Goal: Task Accomplishment & Management: Use online tool/utility

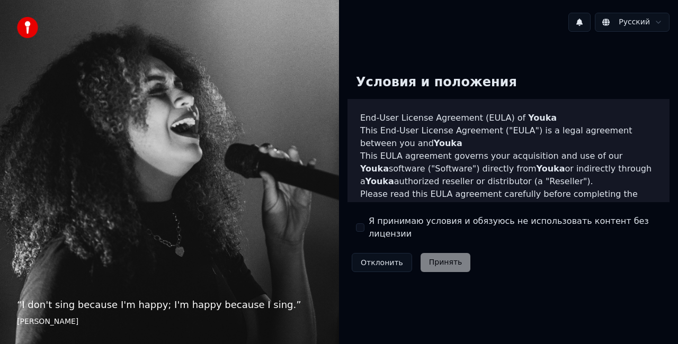
click at [411, 228] on label "Я принимаю условия и обязуюсь не использовать контент без лицензии" at bounding box center [515, 227] width 292 height 25
click at [365, 228] on button "Я принимаю условия и обязуюсь не использовать контент без лицензии" at bounding box center [360, 228] width 8 height 8
click at [448, 253] on button "Принять" at bounding box center [446, 262] width 50 height 19
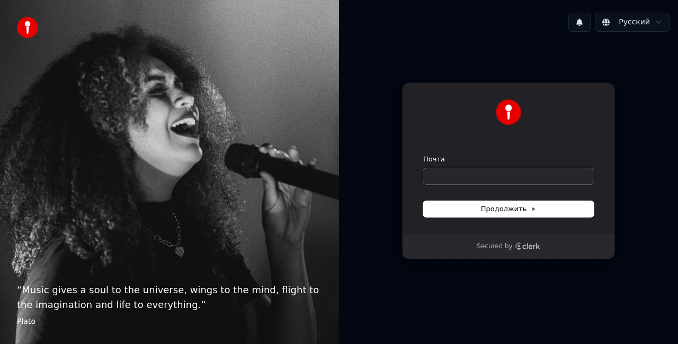
click at [481, 177] on input "Почта" at bounding box center [508, 176] width 171 height 16
click at [481, 175] on input "Почта" at bounding box center [508, 176] width 171 height 16
click at [515, 207] on span "Продолжить" at bounding box center [509, 210] width 56 height 10
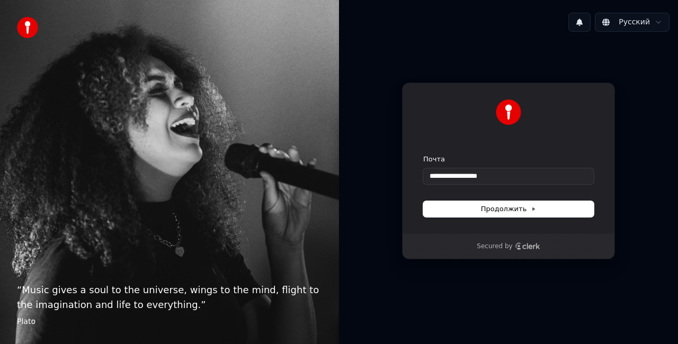
type input "**********"
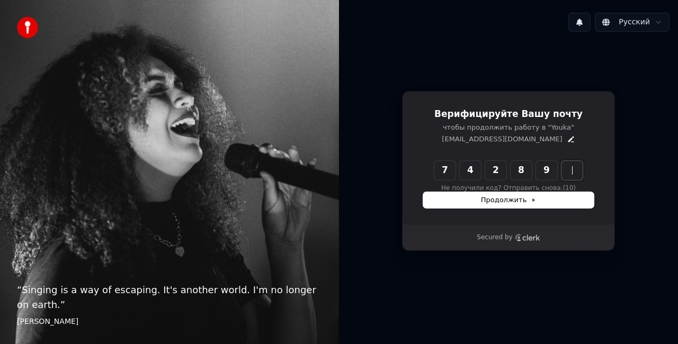
type input "******"
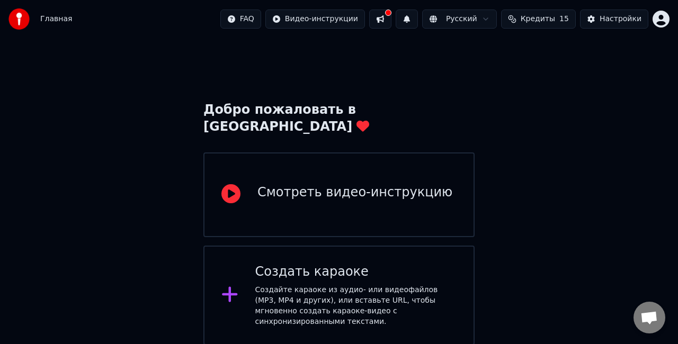
click at [337, 264] on div "Создать караоке Создайте караоке из аудио- или видеофайлов (MP3, MP4 и других),…" at bounding box center [356, 296] width 202 height 64
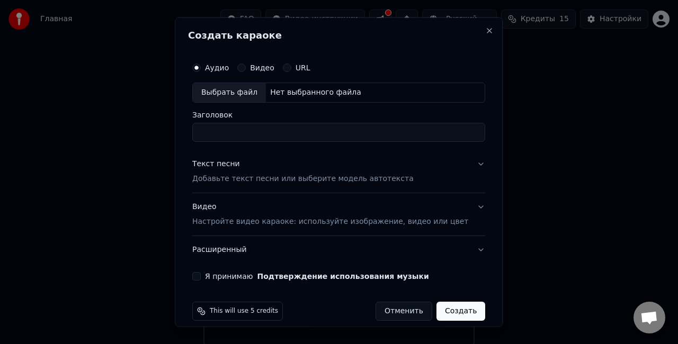
click at [291, 69] on button "URL" at bounding box center [287, 68] width 8 height 8
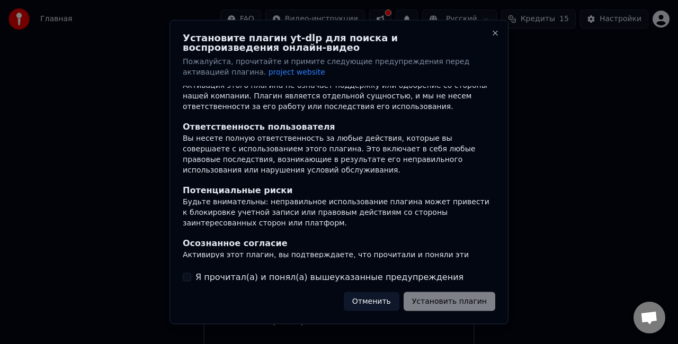
scroll to position [147, 0]
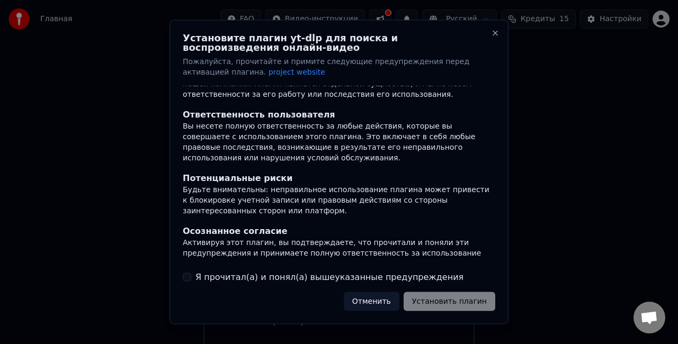
click at [449, 303] on div "Отменить Установить плагин" at bounding box center [420, 301] width 152 height 19
click at [260, 278] on label "Я прочитал(а) и понял(а) вышеуказанные предупреждения" at bounding box center [330, 277] width 268 height 13
click at [191, 278] on button "Я прочитал(а) и понял(а) вышеуказанные предупреждения" at bounding box center [187, 277] width 8 height 8
click at [430, 301] on button "Установить плагин" at bounding box center [450, 301] width 92 height 19
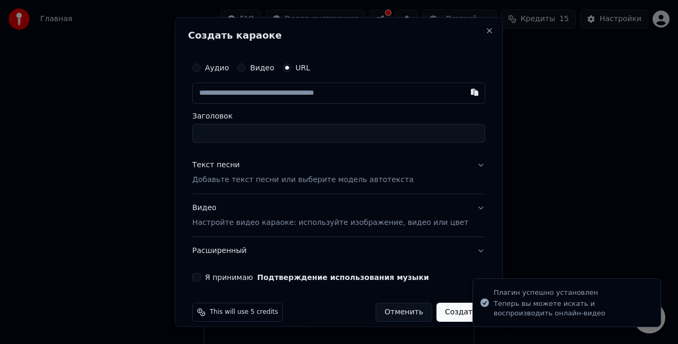
type input "**********"
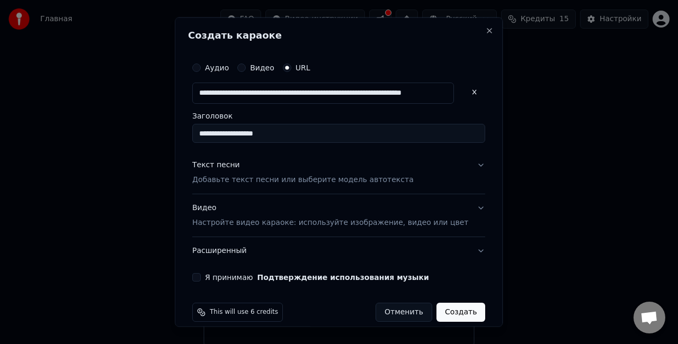
type input "**********"
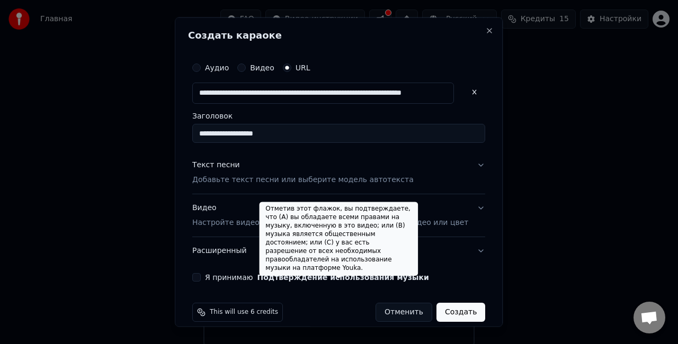
type input "**********"
click at [323, 278] on button "Подтверждение использования музыки" at bounding box center [343, 276] width 172 height 7
type input "**********"
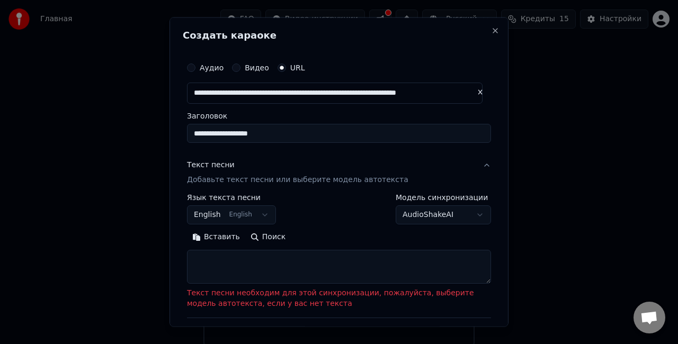
click at [256, 214] on button "English English" at bounding box center [231, 214] width 89 height 19
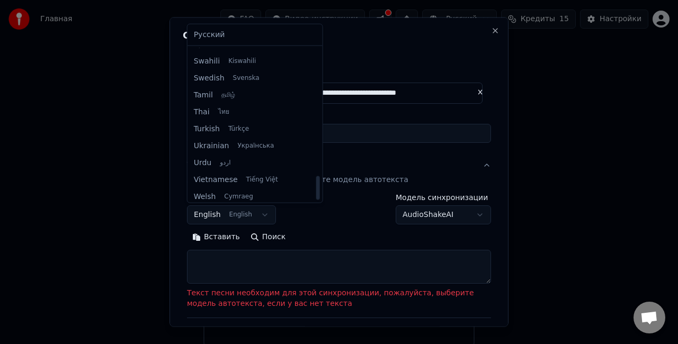
scroll to position [813, 0]
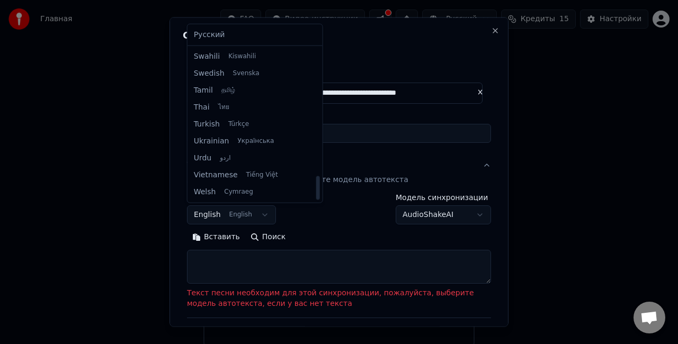
select select "**"
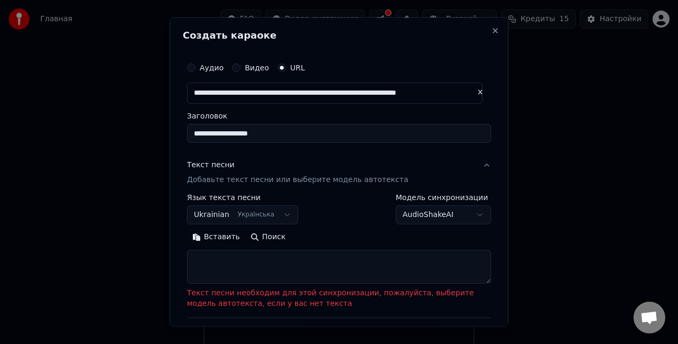
click at [272, 261] on textarea at bounding box center [339, 267] width 304 height 34
paste textarea "**********"
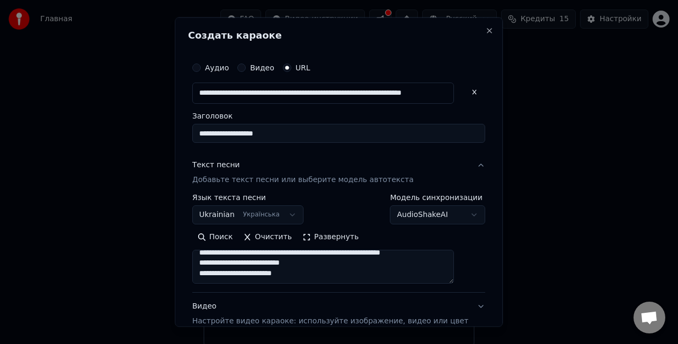
scroll to position [345, 0]
type textarea "**********"
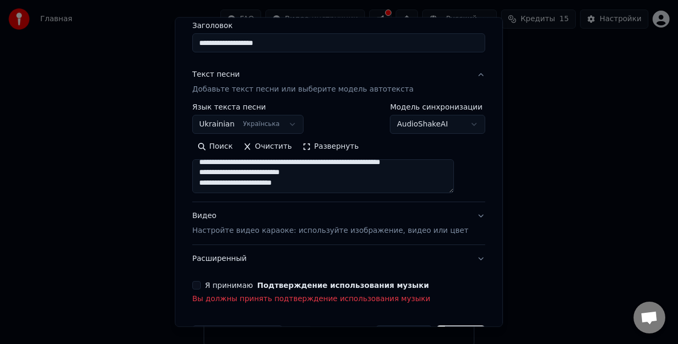
scroll to position [91, 0]
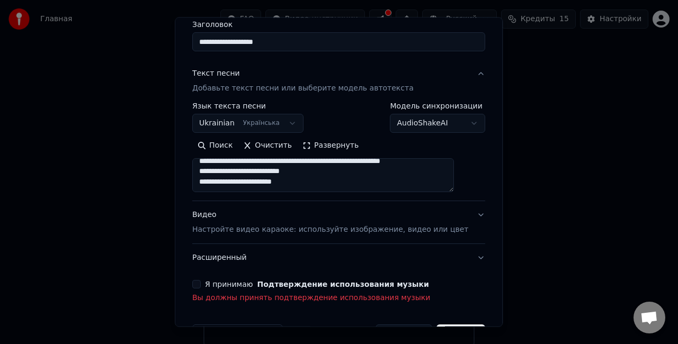
click at [212, 288] on div "Я принимаю Подтверждение использования музыки" at bounding box center [338, 284] width 293 height 8
click at [201, 285] on button "Я принимаю Подтверждение использования музыки" at bounding box center [196, 284] width 8 height 8
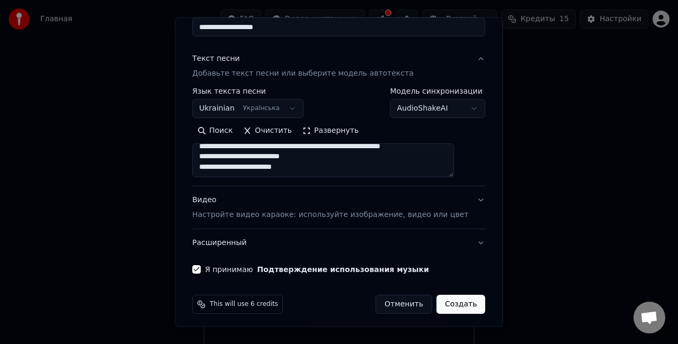
scroll to position [110, 0]
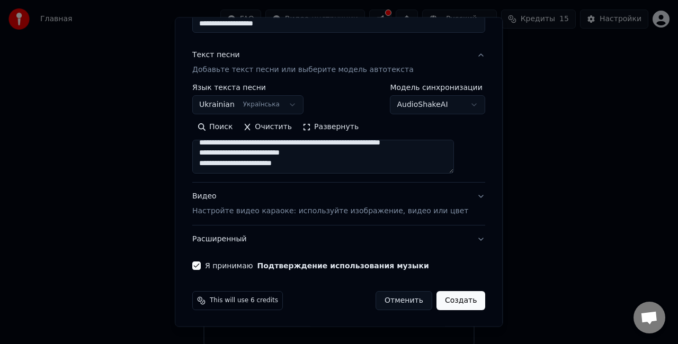
click at [447, 303] on button "Создать" at bounding box center [461, 300] width 49 height 19
select select "**"
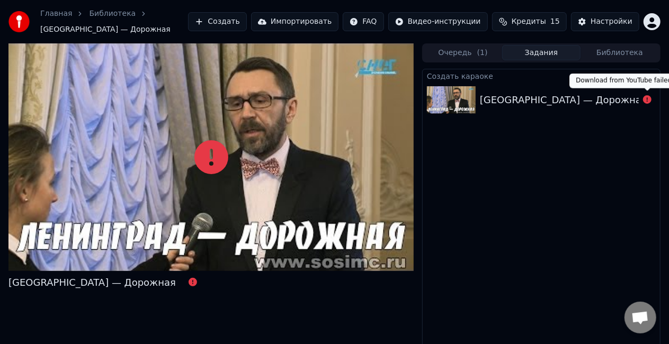
click at [648, 102] on icon at bounding box center [647, 99] width 8 height 8
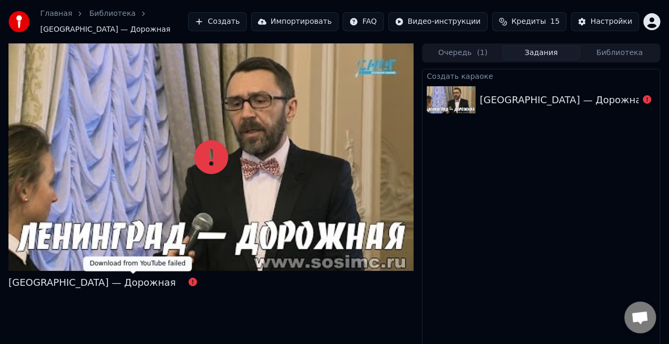
click at [189, 283] on icon at bounding box center [193, 282] width 8 height 8
click at [246, 24] on button "Создать" at bounding box center [217, 21] width 58 height 19
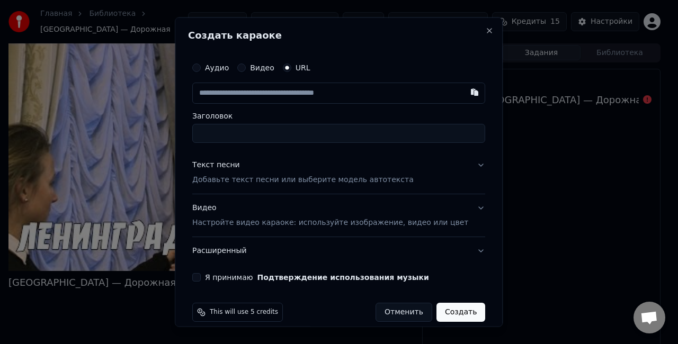
click at [219, 71] on label "Аудио" at bounding box center [217, 67] width 24 height 7
click at [201, 71] on button "Аудио" at bounding box center [196, 68] width 8 height 8
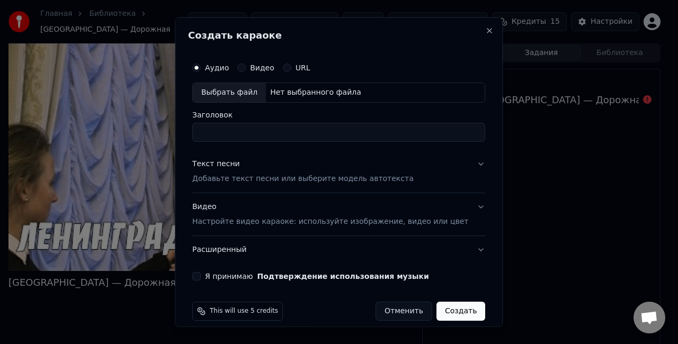
click at [290, 93] on div "Нет выбранного файла" at bounding box center [316, 92] width 100 height 11
type input "**********"
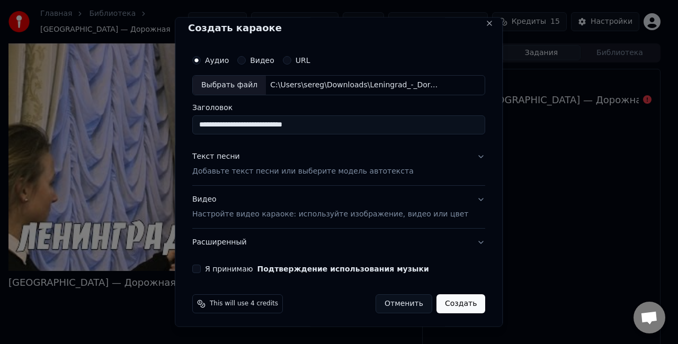
scroll to position [10, 0]
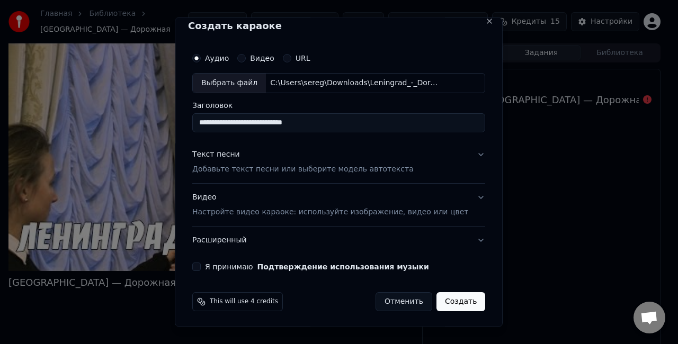
click at [224, 265] on label "Я принимаю Подтверждение использования музыки" at bounding box center [317, 266] width 224 height 7
click at [201, 265] on button "Я принимаю Подтверждение использования музыки" at bounding box center [196, 266] width 8 height 8
click at [444, 299] on button "Создать" at bounding box center [461, 301] width 49 height 19
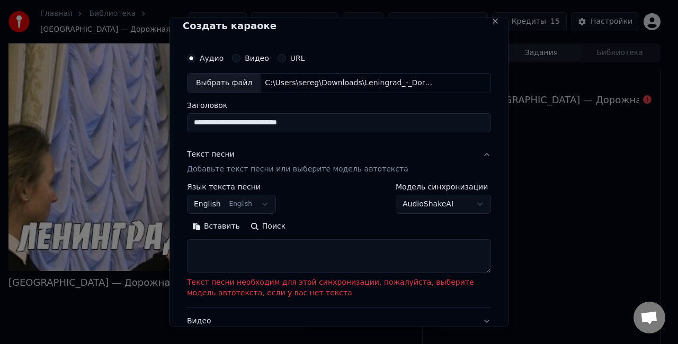
paste textarea "**********"
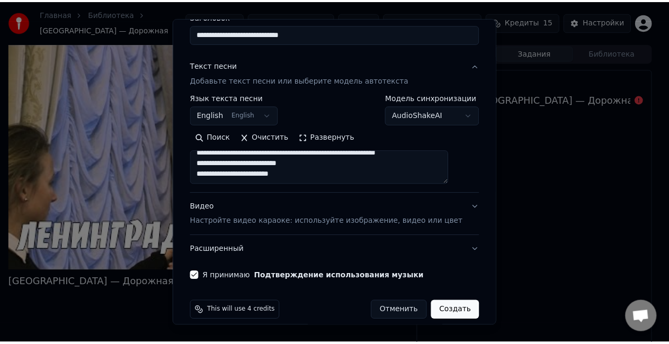
scroll to position [108, 0]
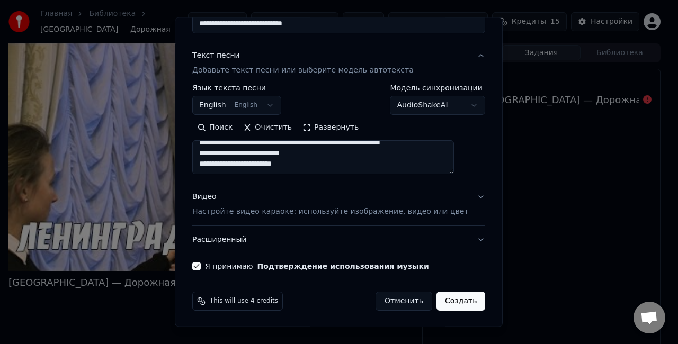
type textarea "**********"
click at [442, 304] on button "Создать" at bounding box center [461, 301] width 49 height 19
select select "**"
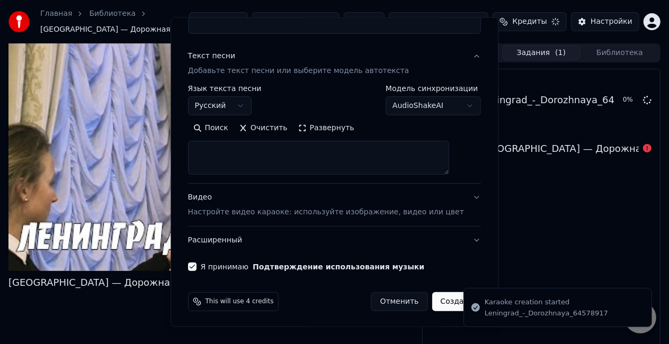
scroll to position [0, 0]
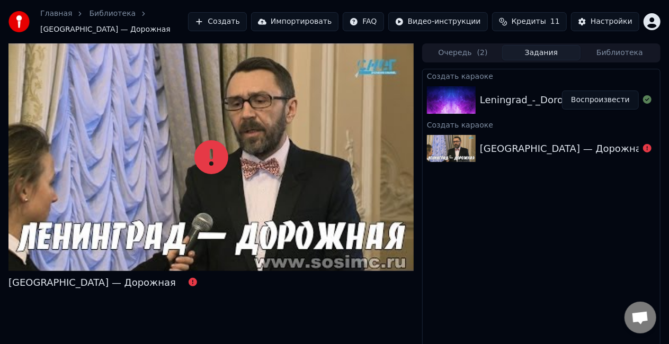
click at [620, 100] on button "Воспроизвести" at bounding box center [600, 100] width 77 height 19
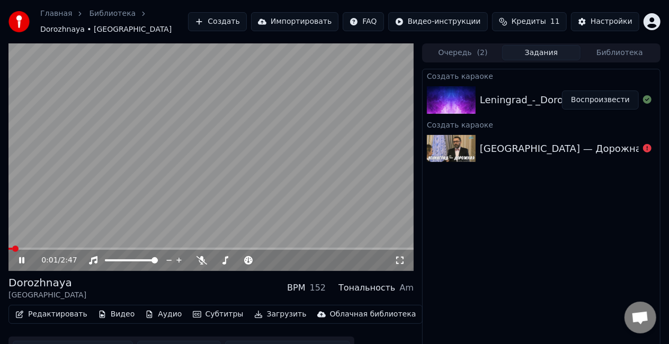
click at [23, 259] on icon at bounding box center [21, 260] width 5 height 6
click at [318, 187] on video at bounding box center [210, 157] width 405 height 228
click at [405, 261] on icon at bounding box center [400, 260] width 11 height 8
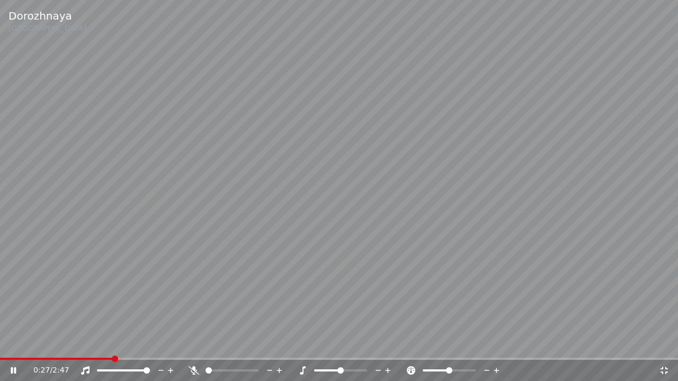
click at [193, 344] on icon at bounding box center [194, 371] width 11 height 8
click at [0, 344] on span at bounding box center [3, 359] width 6 height 6
drag, startPoint x: 349, startPoint y: 369, endPoint x: 361, endPoint y: 370, distance: 11.7
click at [361, 344] on div at bounding box center [350, 371] width 85 height 11
click at [357, 344] on span at bounding box center [356, 371] width 6 height 6
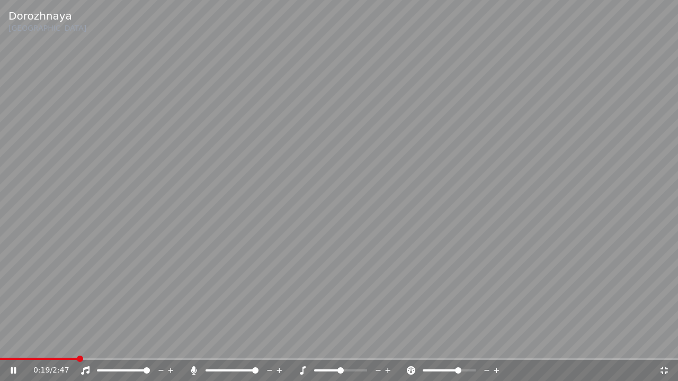
click at [459, 344] on span at bounding box center [458, 371] width 6 height 6
click at [450, 344] on span at bounding box center [451, 371] width 6 height 6
click at [447, 344] on span at bounding box center [447, 371] width 6 height 6
click at [496, 344] on icon at bounding box center [496, 370] width 5 height 5
click at [496, 344] on icon at bounding box center [497, 371] width 10 height 11
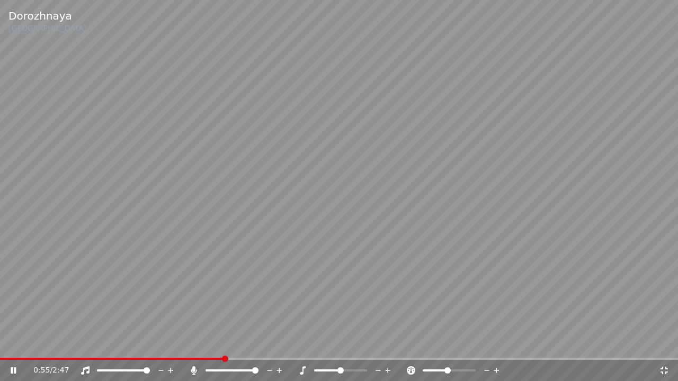
click at [498, 344] on icon at bounding box center [497, 371] width 10 height 11
click at [497, 344] on icon at bounding box center [496, 370] width 5 height 5
click at [349, 344] on span at bounding box center [340, 371] width 53 height 2
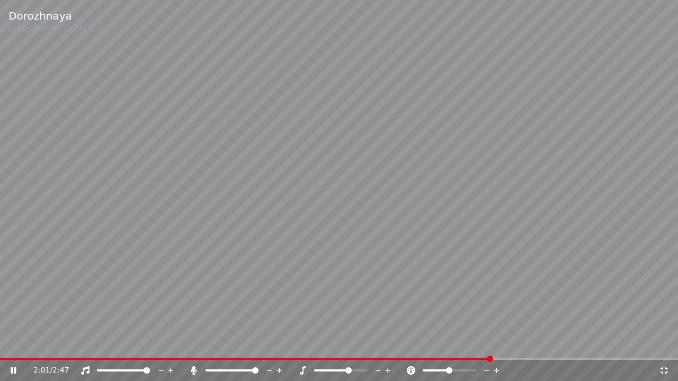
click at [388, 344] on icon at bounding box center [388, 370] width 5 height 5
click at [464, 344] on span at bounding box center [449, 371] width 53 height 2
click at [377, 344] on icon at bounding box center [378, 370] width 5 height 1
click at [378, 344] on icon at bounding box center [378, 370] width 5 height 1
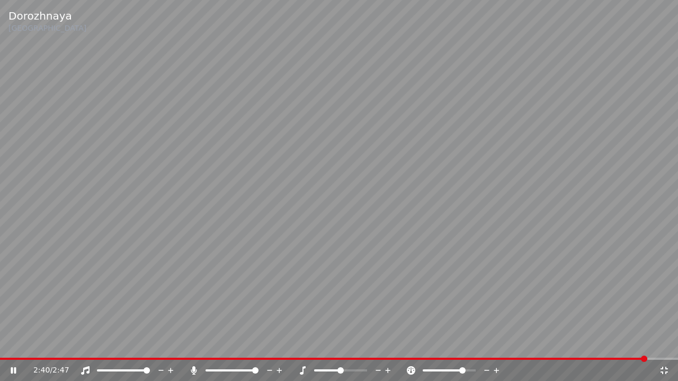
click at [377, 344] on icon at bounding box center [378, 370] width 5 height 1
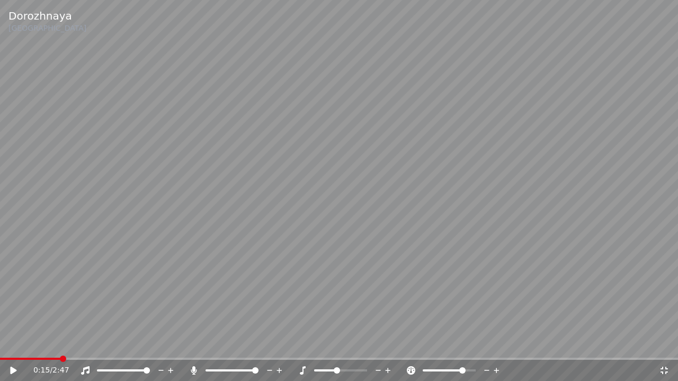
click at [61, 344] on span at bounding box center [30, 359] width 61 height 2
click at [17, 344] on icon at bounding box center [20, 371] width 25 height 8
click at [379, 344] on icon at bounding box center [378, 370] width 5 height 1
click at [377, 344] on icon at bounding box center [379, 371] width 10 height 11
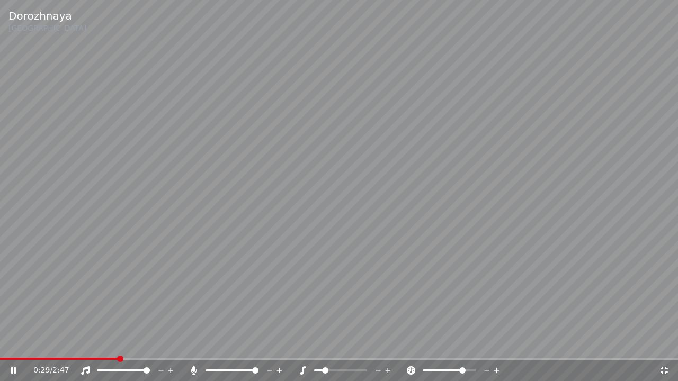
click at [377, 344] on icon at bounding box center [379, 371] width 10 height 11
click at [390, 344] on icon at bounding box center [388, 371] width 10 height 11
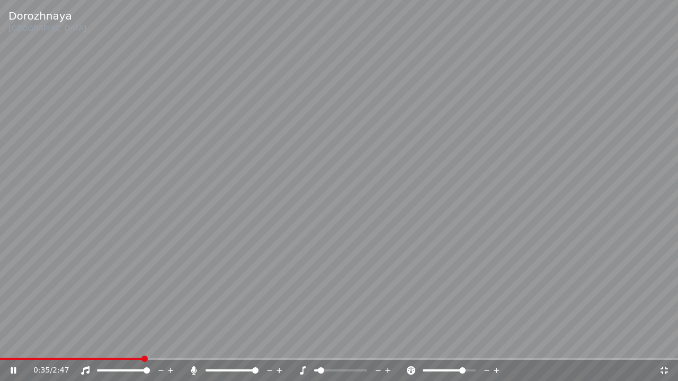
click at [390, 344] on icon at bounding box center [388, 371] width 10 height 11
click at [389, 344] on icon at bounding box center [388, 371] width 10 height 11
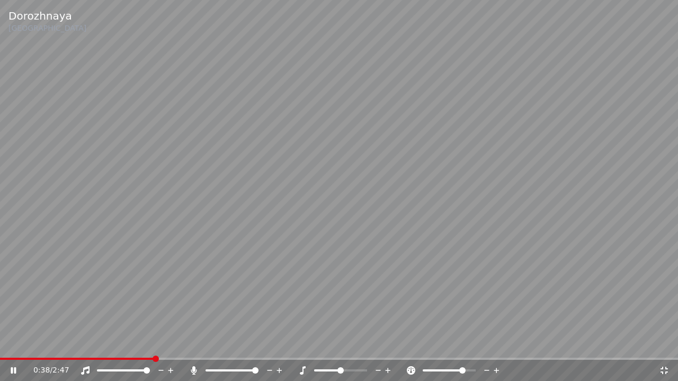
click at [389, 344] on icon at bounding box center [388, 371] width 10 height 11
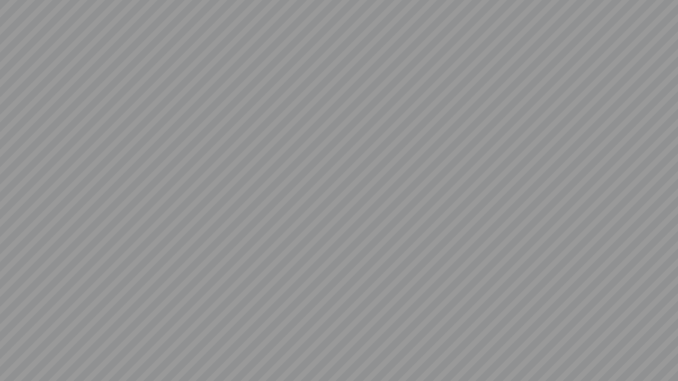
click at [389, 344] on video at bounding box center [339, 190] width 678 height 381
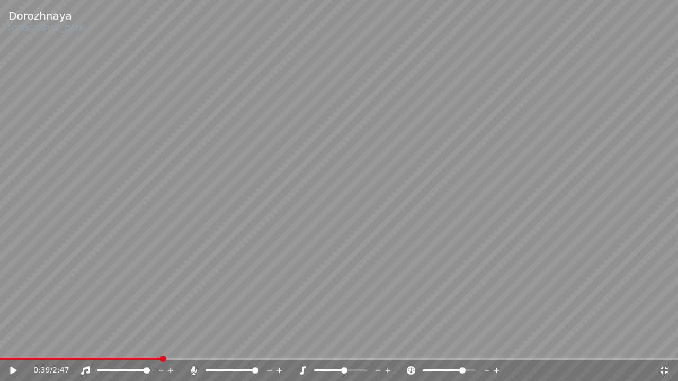
click at [389, 344] on icon at bounding box center [388, 370] width 5 height 5
click at [411, 247] on video at bounding box center [339, 190] width 678 height 381
click at [497, 344] on icon at bounding box center [496, 370] width 5 height 5
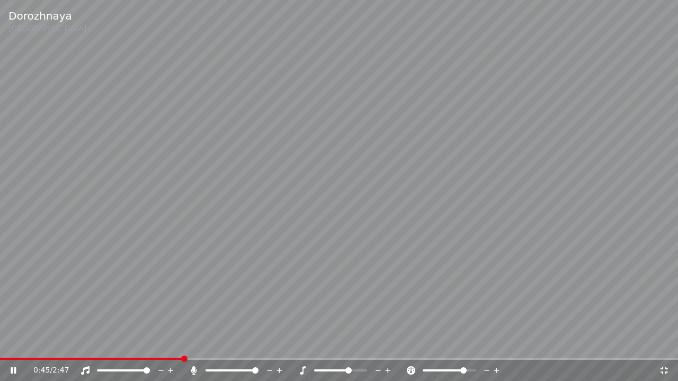
click at [497, 344] on icon at bounding box center [496, 370] width 5 height 5
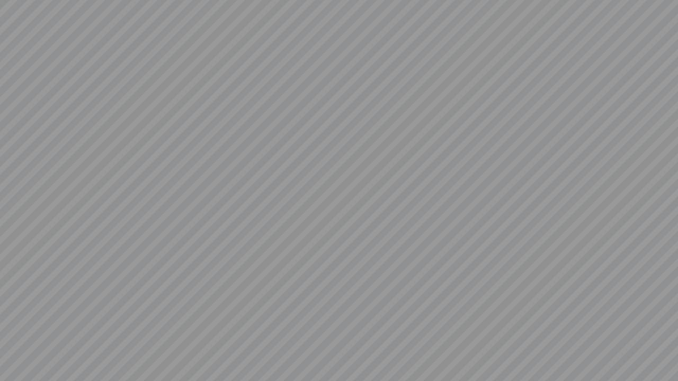
click at [497, 344] on video at bounding box center [339, 190] width 678 height 381
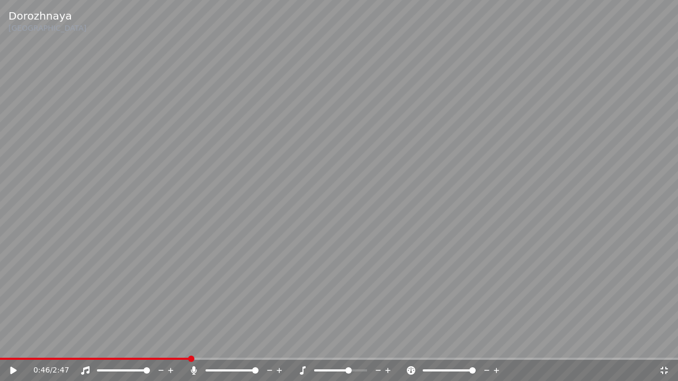
click at [476, 344] on span at bounding box center [472, 371] width 6 height 6
click at [564, 276] on video at bounding box center [339, 190] width 678 height 381
click at [378, 344] on icon at bounding box center [379, 371] width 10 height 11
click at [488, 344] on icon at bounding box center [487, 371] width 10 height 11
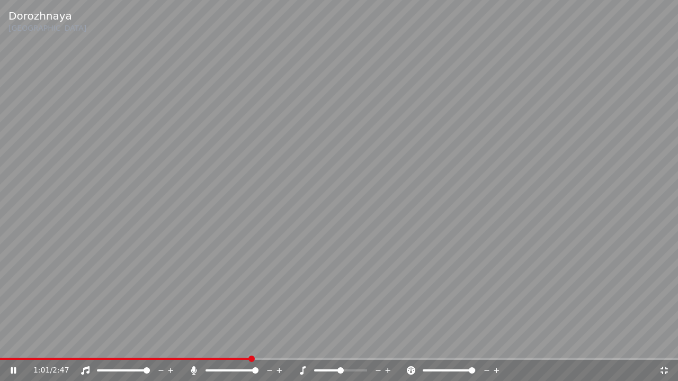
click at [488, 344] on icon at bounding box center [487, 371] width 10 height 11
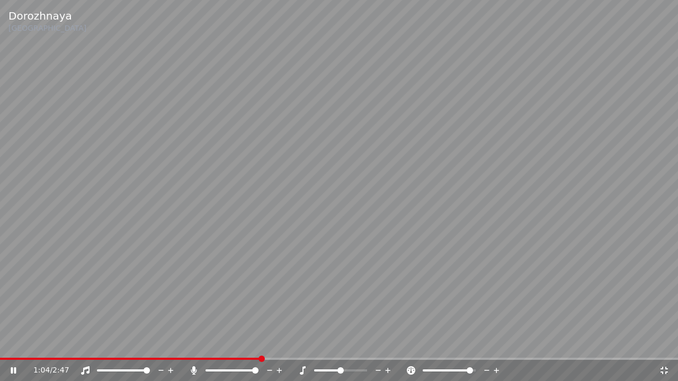
click at [488, 344] on icon at bounding box center [487, 371] width 10 height 11
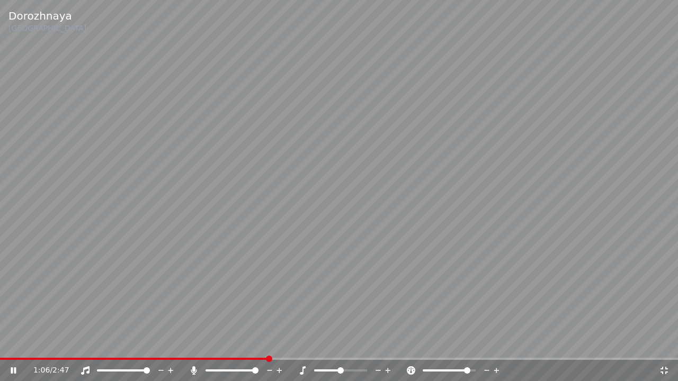
click at [487, 344] on icon at bounding box center [486, 370] width 5 height 1
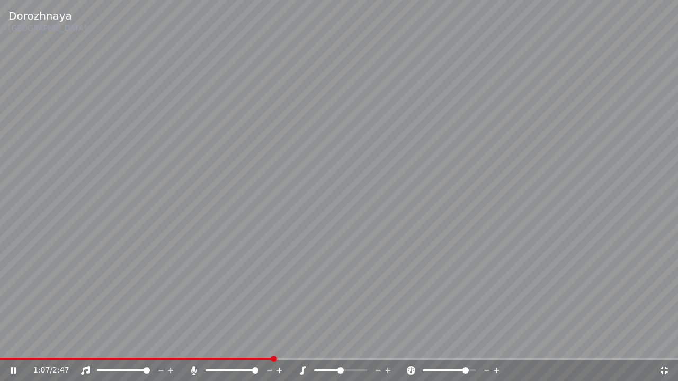
click at [487, 344] on icon at bounding box center [486, 370] width 5 height 1
click at [486, 344] on icon at bounding box center [486, 370] width 5 height 1
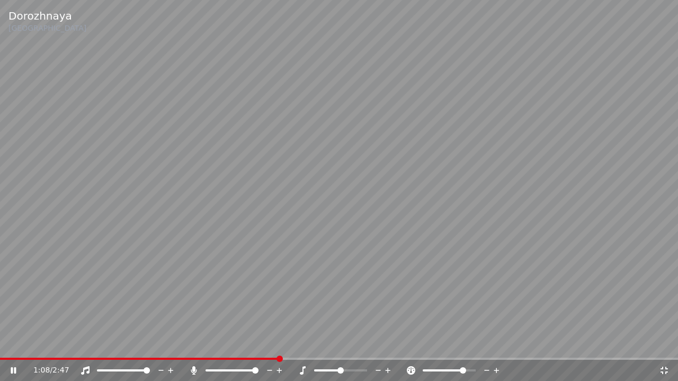
click at [486, 344] on icon at bounding box center [486, 370] width 5 height 1
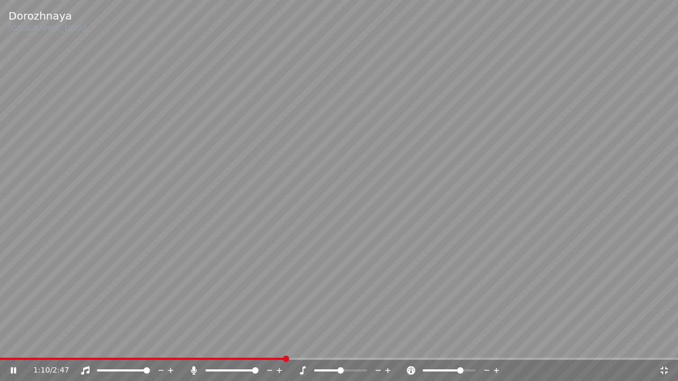
click at [486, 344] on icon at bounding box center [486, 370] width 5 height 1
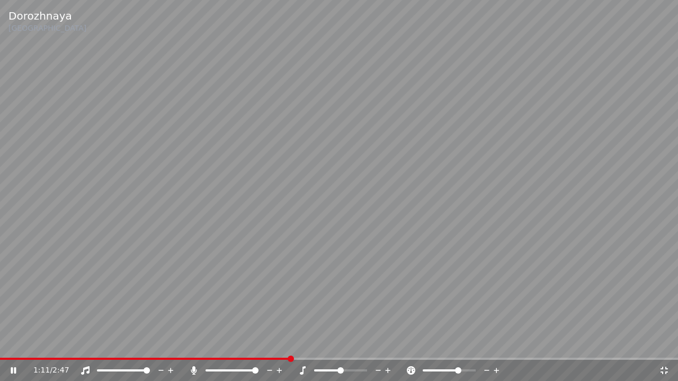
click at [486, 344] on icon at bounding box center [486, 370] width 5 height 1
click at [485, 344] on icon at bounding box center [486, 370] width 5 height 1
click at [498, 344] on icon at bounding box center [497, 371] width 10 height 11
click at [390, 344] on icon at bounding box center [388, 371] width 10 height 11
click at [661, 344] on icon at bounding box center [664, 371] width 11 height 8
